Goal: Information Seeking & Learning: Learn about a topic

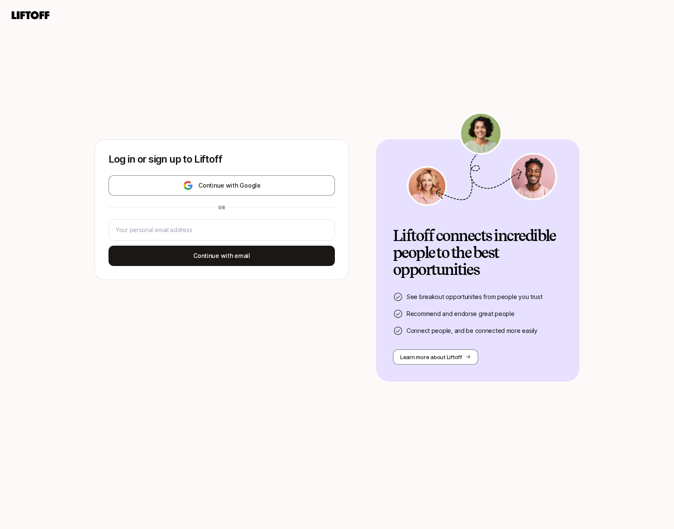
click at [27, 13] on icon at bounding box center [31, 15] width 38 height 8
click at [28, 15] on icon at bounding box center [31, 15] width 38 height 8
click at [423, 360] on button "Learn more about Liftoff" at bounding box center [435, 357] width 85 height 15
